Goal: Information Seeking & Learning: Learn about a topic

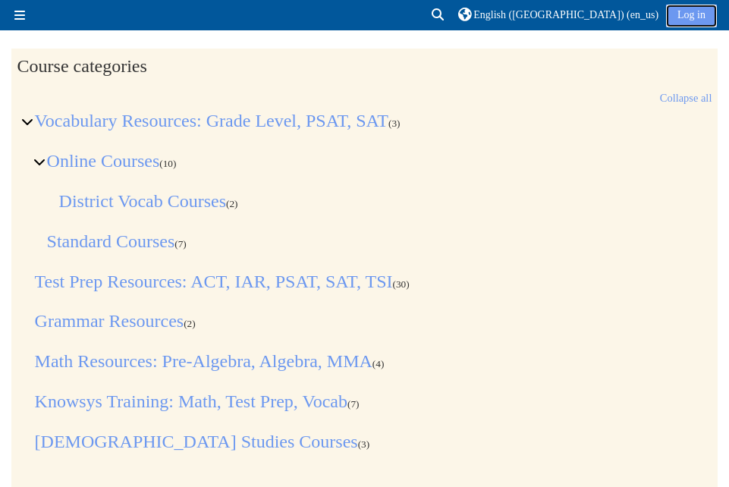
click at [691, 17] on link "Log in" at bounding box center [691, 16] width 51 height 23
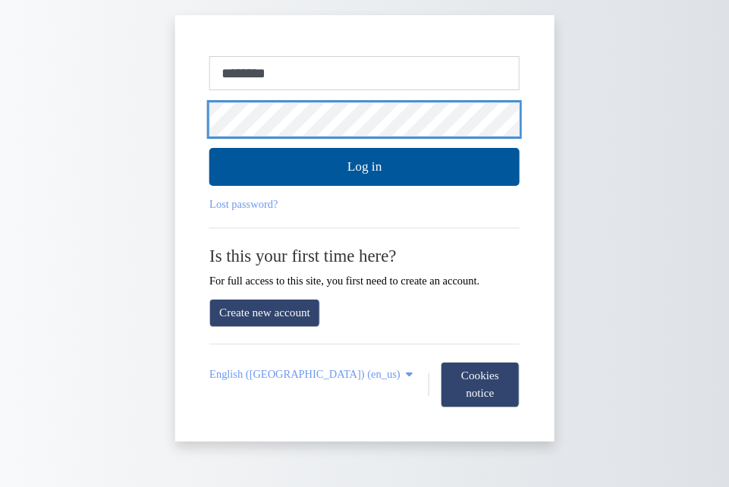
click at [209, 148] on button "Log in" at bounding box center [364, 167] width 310 height 38
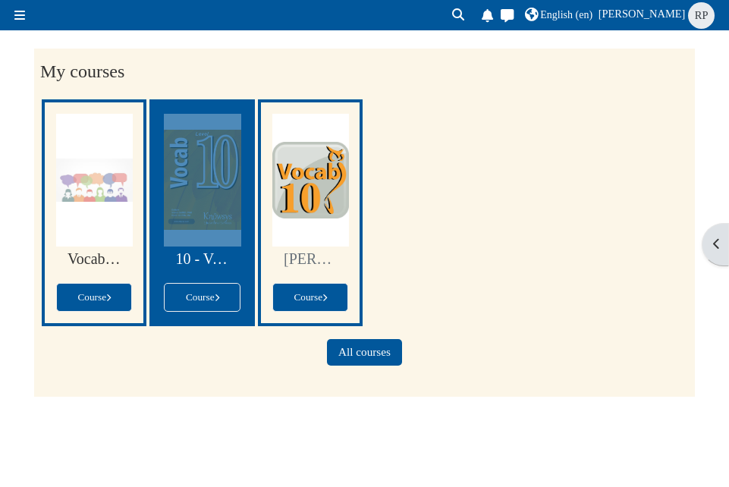
click at [198, 159] on div at bounding box center [202, 180] width 77 height 133
click at [207, 240] on div at bounding box center [202, 180] width 77 height 133
click at [207, 239] on div at bounding box center [202, 180] width 77 height 133
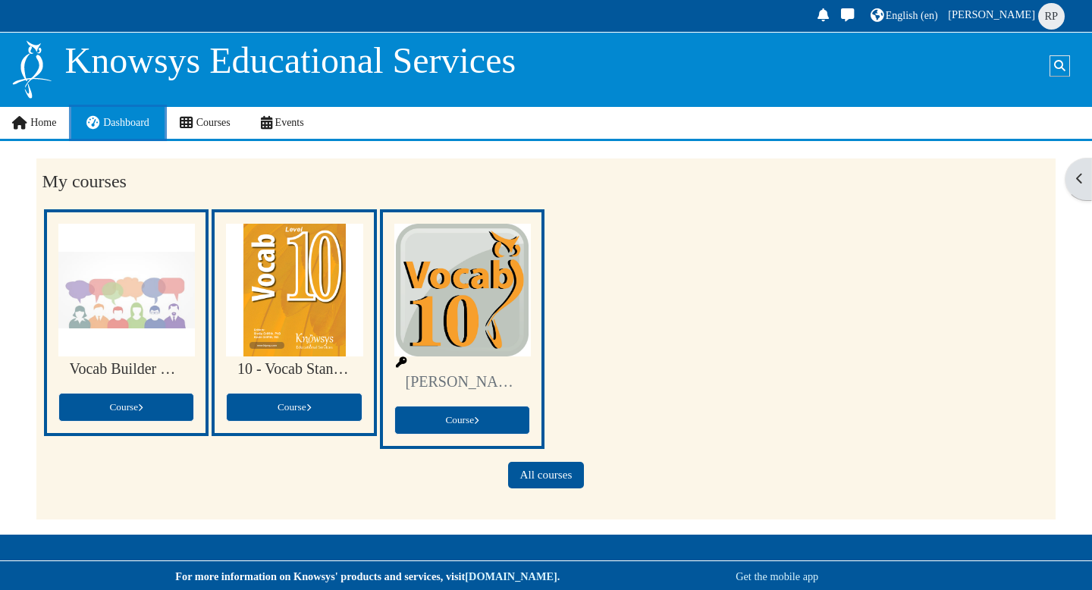
click at [127, 121] on span "Dashboard" at bounding box center [126, 122] width 46 height 11
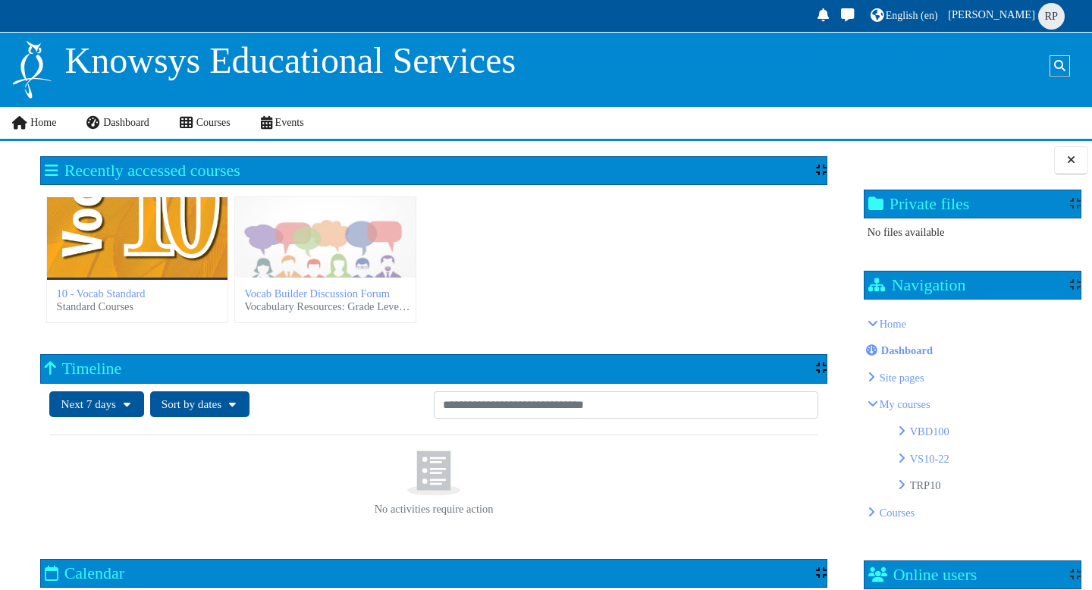
click at [180, 231] on div "10 - Vocab Standard" at bounding box center [137, 237] width 180 height 80
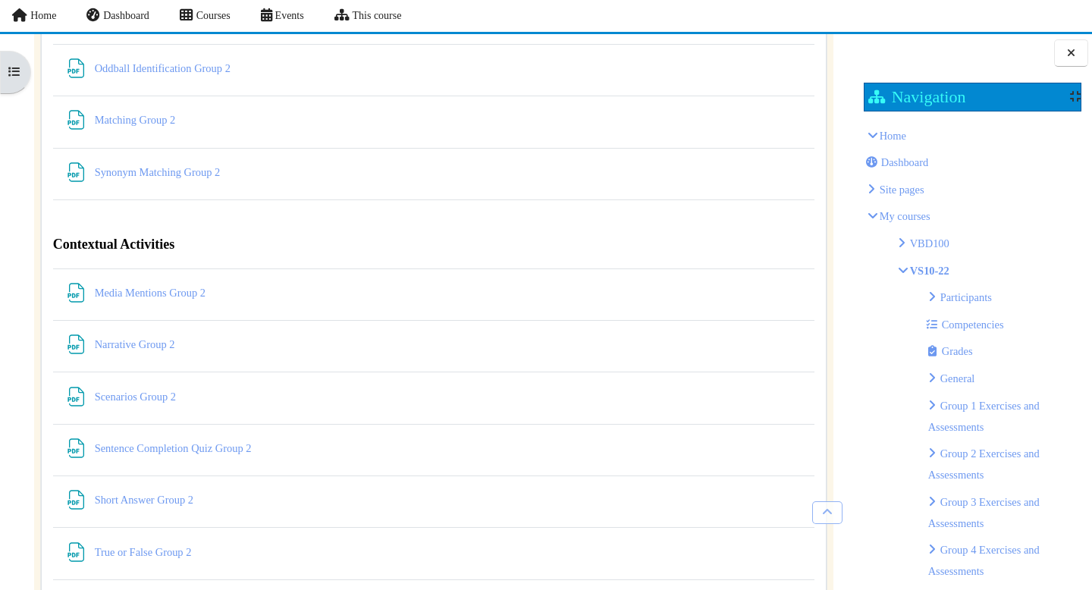
scroll to position [5406, 0]
click at [205, 446] on link "Sentence Completion Quiz Group 2 File" at bounding box center [175, 446] width 160 height 12
